Goal: Task Accomplishment & Management: Manage account settings

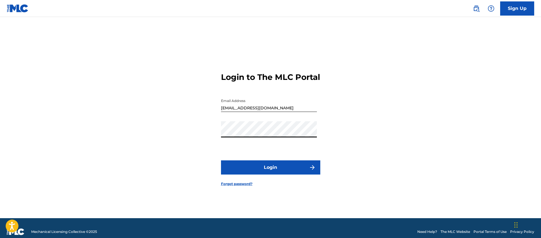
click at [256, 171] on button "Login" at bounding box center [270, 168] width 99 height 14
click at [221, 161] on button "Login" at bounding box center [270, 168] width 99 height 14
click at [252, 175] on button "Login" at bounding box center [270, 168] width 99 height 14
click at [237, 187] on link "Forgot password?" at bounding box center [236, 184] width 31 height 5
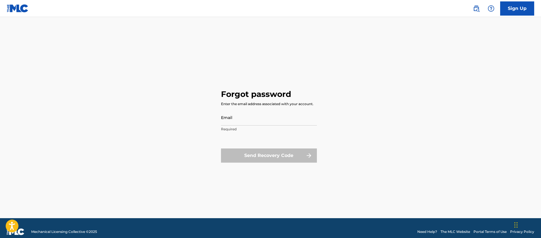
type input "[EMAIL_ADDRESS][DOMAIN_NAME]"
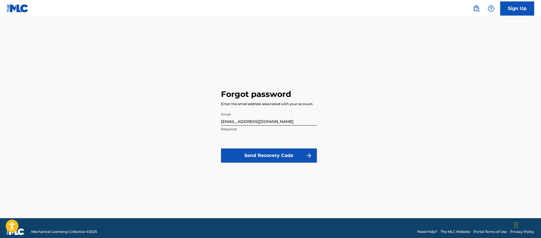
click at [258, 159] on button "Send Recovery Code" at bounding box center [269, 156] width 96 height 14
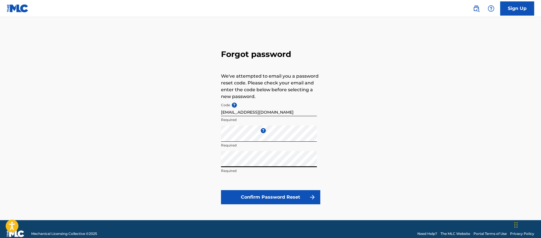
click at [221, 190] on button "Confirm Password Reset" at bounding box center [270, 197] width 99 height 14
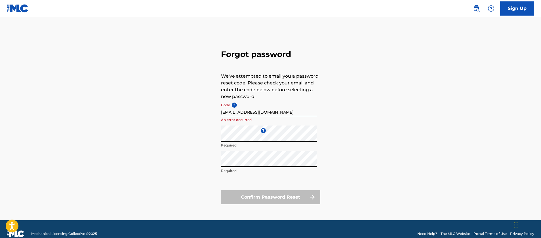
click at [270, 195] on div "Confirm Password Reset" at bounding box center [270, 197] width 99 height 14
click at [315, 199] on div "Confirm Password Reset" at bounding box center [270, 197] width 99 height 14
click at [226, 106] on input "[EMAIL_ADDRESS][DOMAIN_NAME]" at bounding box center [269, 108] width 96 height 16
click at [258, 199] on div "Confirm Password Reset" at bounding box center [270, 197] width 99 height 14
click at [315, 198] on div "Confirm Password Reset" at bounding box center [270, 197] width 99 height 14
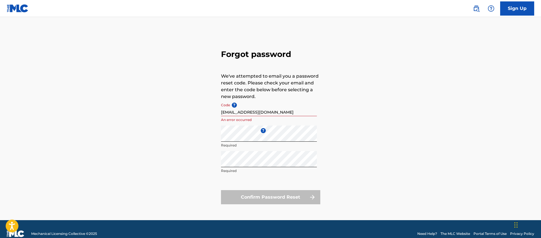
click at [314, 198] on div "Confirm Password Reset" at bounding box center [270, 197] width 99 height 14
click at [313, 198] on div "Confirm Password Reset" at bounding box center [270, 197] width 99 height 14
click at [312, 198] on div "Confirm Password Reset" at bounding box center [270, 197] width 99 height 14
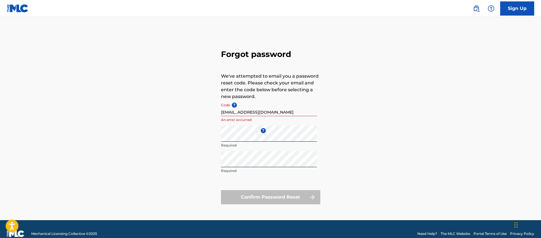
drag, startPoint x: 310, startPoint y: 197, endPoint x: 303, endPoint y: 185, distance: 14.0
click at [310, 197] on div "Confirm Password Reset" at bounding box center [270, 197] width 99 height 14
click at [283, 111] on input "[EMAIL_ADDRESS][DOMAIN_NAME]" at bounding box center [269, 108] width 96 height 16
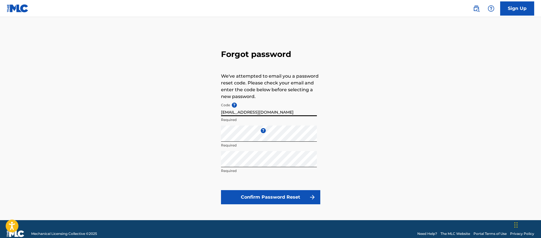
type input "[EMAIL_ADDRESS][DOMAIN_NAME]"
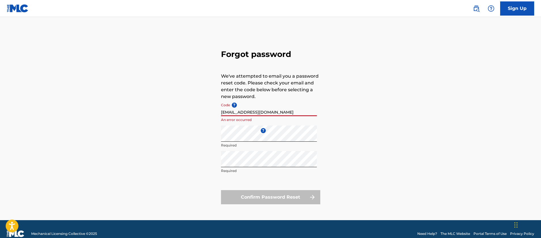
click at [309, 102] on input "[EMAIL_ADDRESS][DOMAIN_NAME]" at bounding box center [269, 108] width 96 height 16
click at [236, 121] on p "An error occurred" at bounding box center [269, 119] width 96 height 5
click at [277, 195] on div "Confirm Password Reset" at bounding box center [270, 197] width 99 height 14
drag, startPoint x: 312, startPoint y: 198, endPoint x: 298, endPoint y: 171, distance: 29.9
click at [312, 197] on div "Confirm Password Reset" at bounding box center [270, 197] width 99 height 14
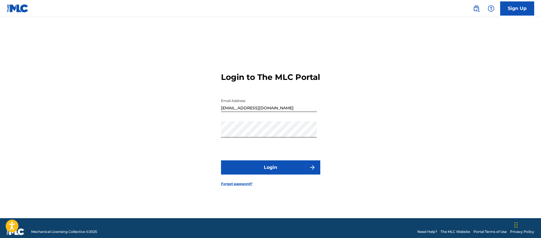
click at [255, 173] on button "Login" at bounding box center [270, 168] width 99 height 14
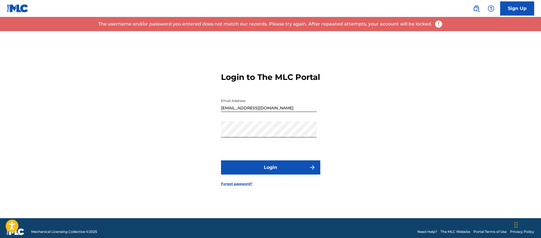
click at [437, 25] on img at bounding box center [438, 24] width 9 height 9
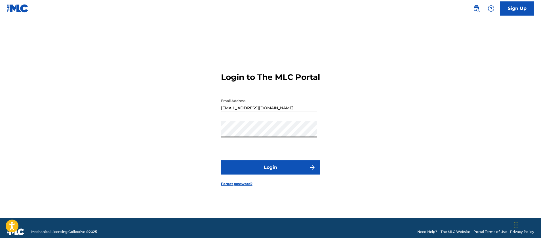
click at [221, 161] on button "Login" at bounding box center [270, 168] width 99 height 14
